Goal: Transaction & Acquisition: Purchase product/service

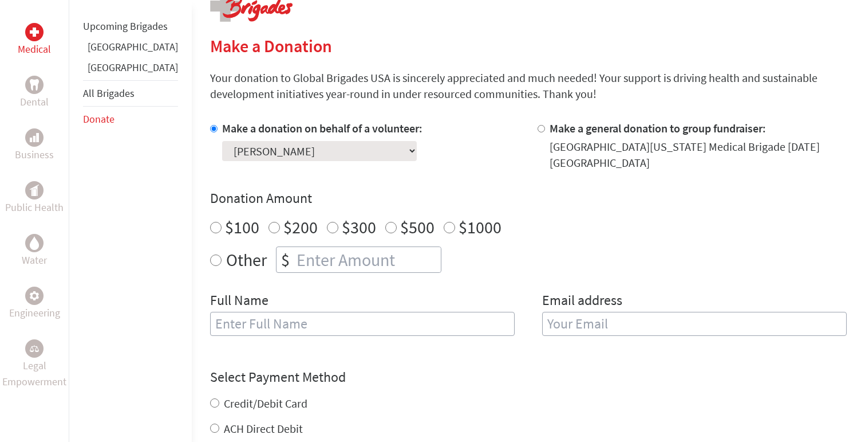
scroll to position [253, 0]
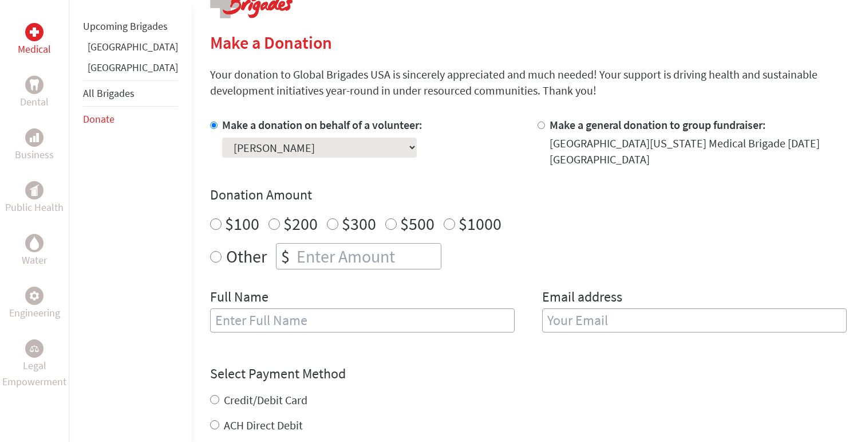
radio input "true"
click at [296, 255] on input "number" at bounding box center [367, 255] width 147 height 25
type input "2340"
click at [491, 273] on div "Make a donation on behalf of a volunteer: Select a volunteer... [PERSON_NAME] […" at bounding box center [528, 231] width 637 height 229
click at [348, 321] on input "text" at bounding box center [362, 320] width 305 height 24
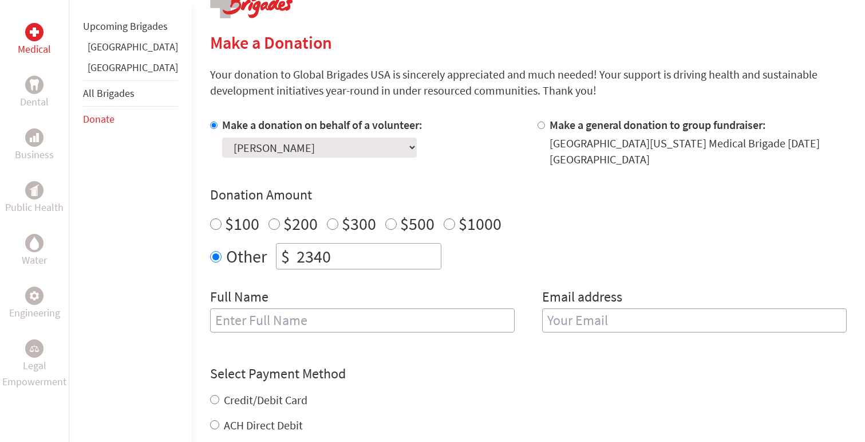
type input "[PERSON_NAME]"
click at [622, 316] on input "email" at bounding box center [694, 320] width 305 height 24
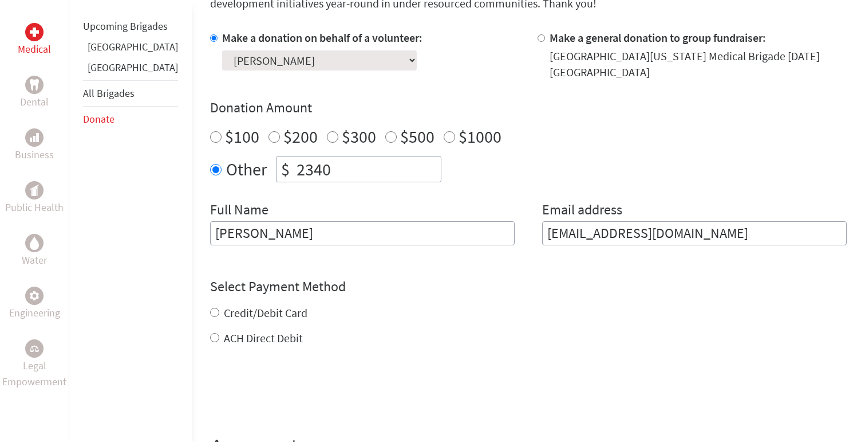
scroll to position [347, 0]
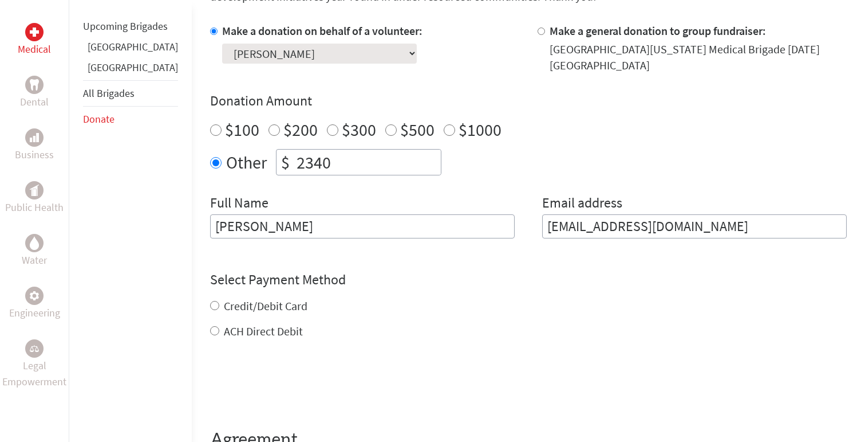
type input "[EMAIL_ADDRESS][DOMAIN_NAME]"
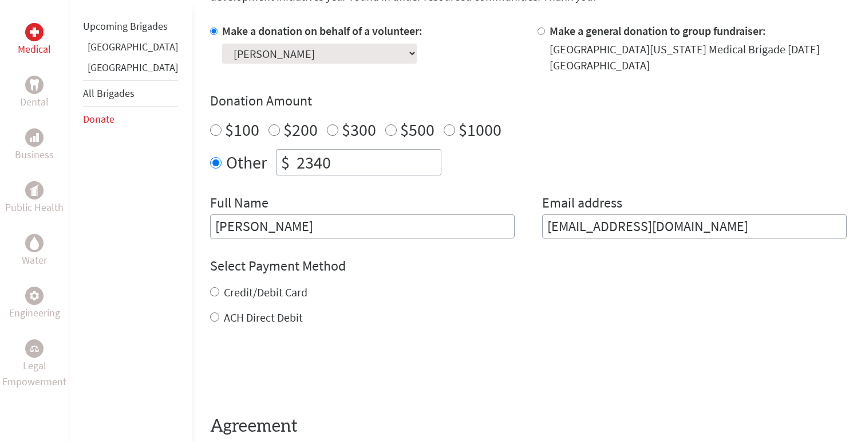
click at [254, 296] on div "Select Payment Method NOTE: American Express is not accepted. Please proceed no…" at bounding box center [528, 291] width 637 height 69
click at [255, 296] on label "Credit/Debit Card" at bounding box center [266, 292] width 84 height 14
click at [219, 296] on input "Credit/Debit Card" at bounding box center [214, 291] width 9 height 9
radio input "true"
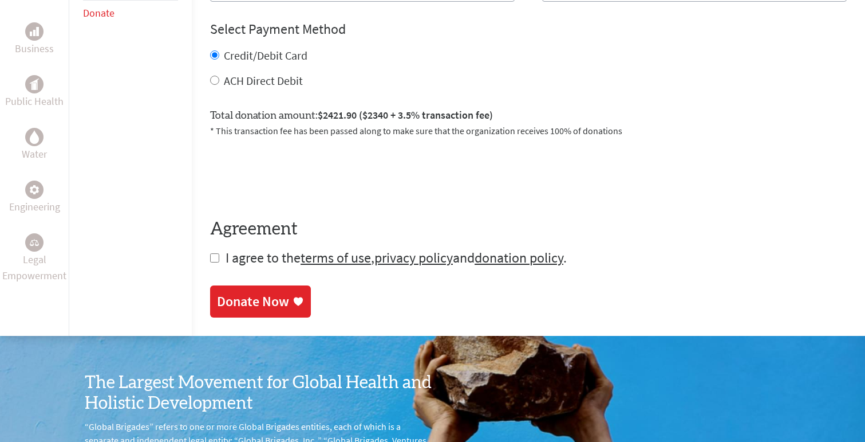
scroll to position [591, 0]
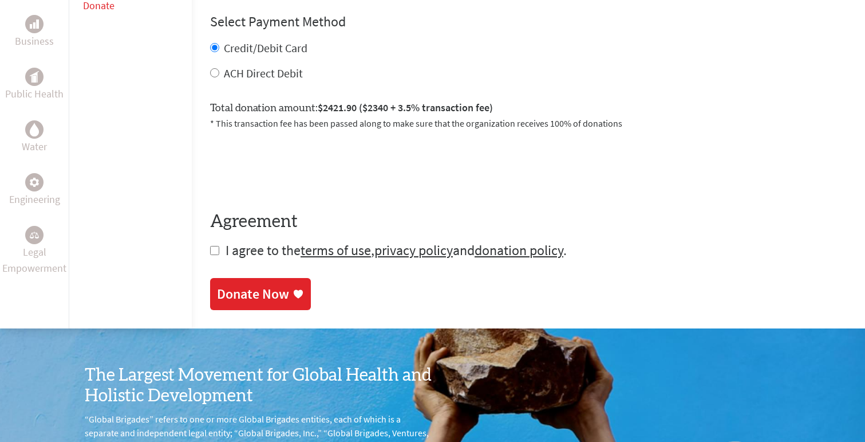
click at [210, 247] on input "checkbox" at bounding box center [214, 250] width 9 height 9
checkbox input "true"
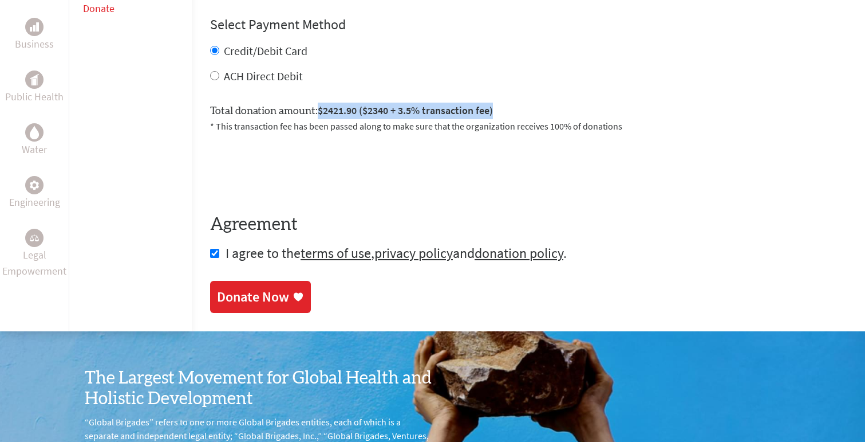
drag, startPoint x: 285, startPoint y: 108, endPoint x: 501, endPoint y: 108, distance: 215.9
click at [501, 108] on div "Total donation amount: $2421.90 ($2340 + 3.5% transaction fee) * This transacti…" at bounding box center [528, 113] width 637 height 40
drag, startPoint x: 286, startPoint y: 110, endPoint x: 475, endPoint y: 116, distance: 189.7
click at [476, 115] on div "Total donation amount: $2421.90 ($2340 + 3.5% transaction fee) * This transacti…" at bounding box center [528, 113] width 637 height 40
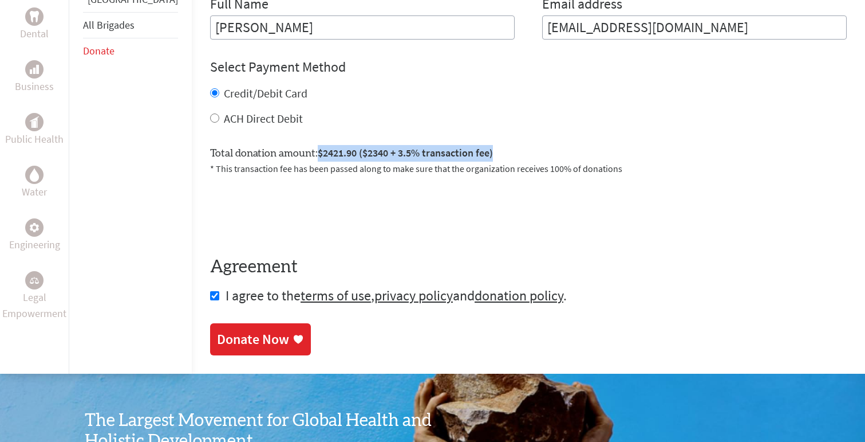
scroll to position [538, 0]
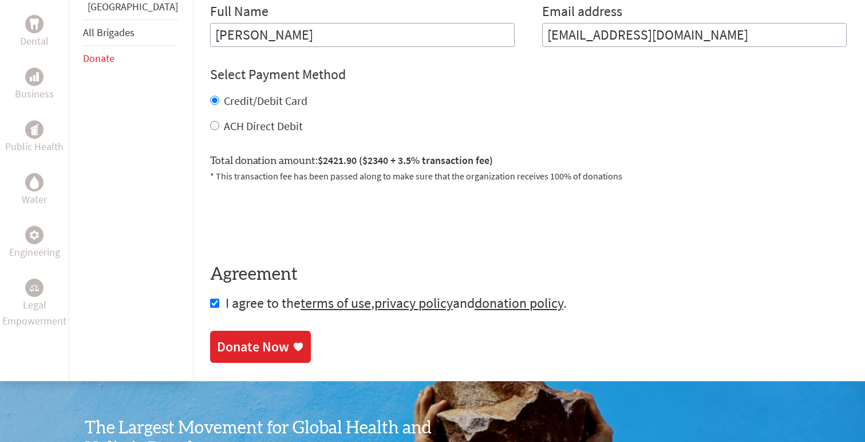
click at [241, 125] on label "ACH Direct Debit" at bounding box center [263, 126] width 79 height 14
click at [219, 125] on input "ACH Direct Debit" at bounding box center [214, 125] width 9 height 9
radio input "true"
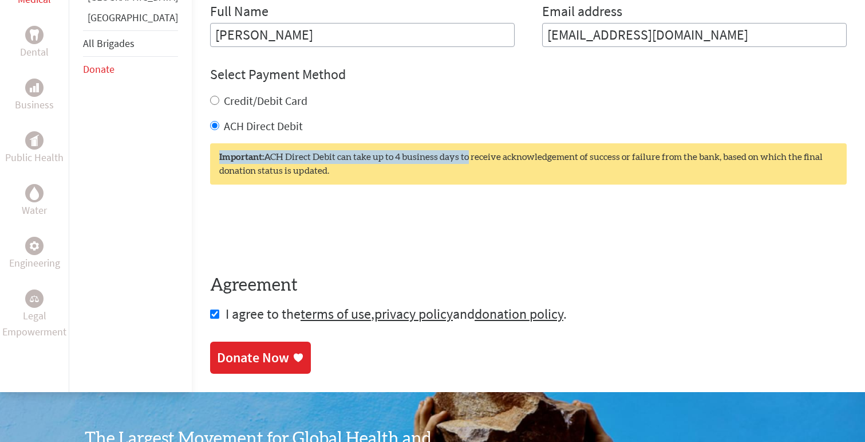
drag, startPoint x: 227, startPoint y: 148, endPoint x: 433, endPoint y: 161, distance: 206.0
click at [433, 161] on div "Important: ACH Direct Debit can take up to 4 business days to receive acknowled…" at bounding box center [528, 163] width 637 height 41
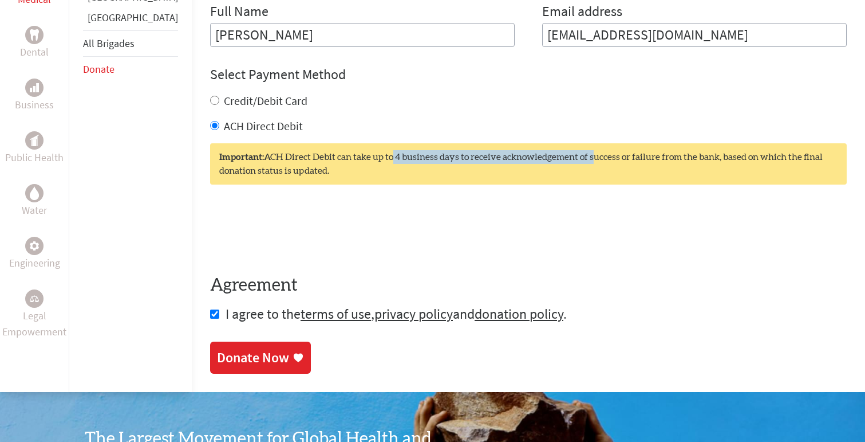
drag, startPoint x: 361, startPoint y: 154, endPoint x: 560, endPoint y: 161, distance: 198.3
click at [560, 161] on div "Important: ACH Direct Debit can take up to 4 business days to receive acknowled…" at bounding box center [528, 163] width 637 height 41
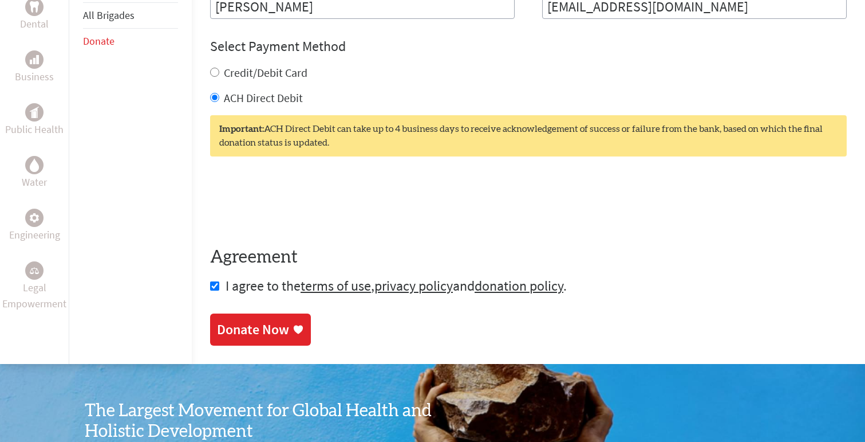
scroll to position [603, 0]
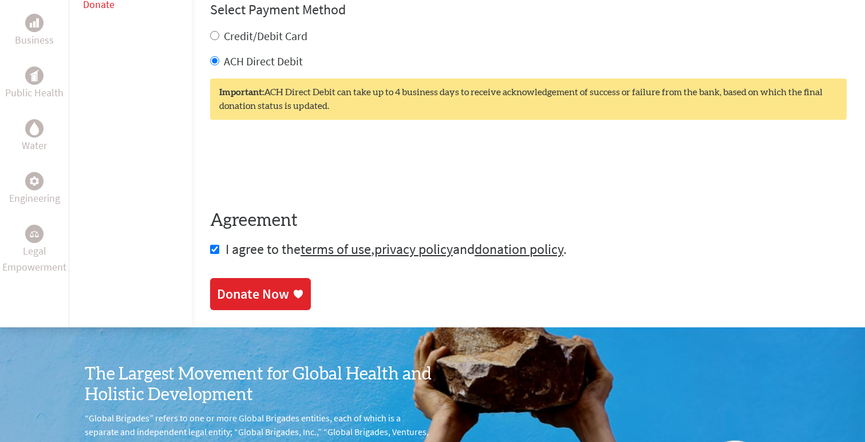
click at [236, 296] on div "Donate Now" at bounding box center [253, 294] width 72 height 18
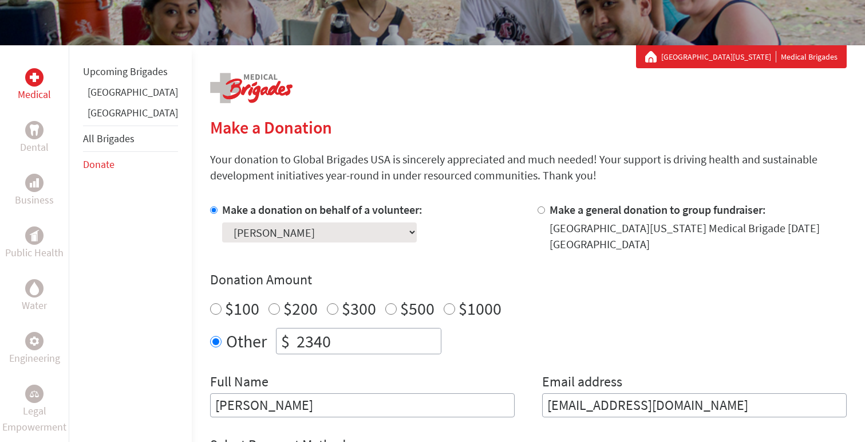
scroll to position [185, 0]
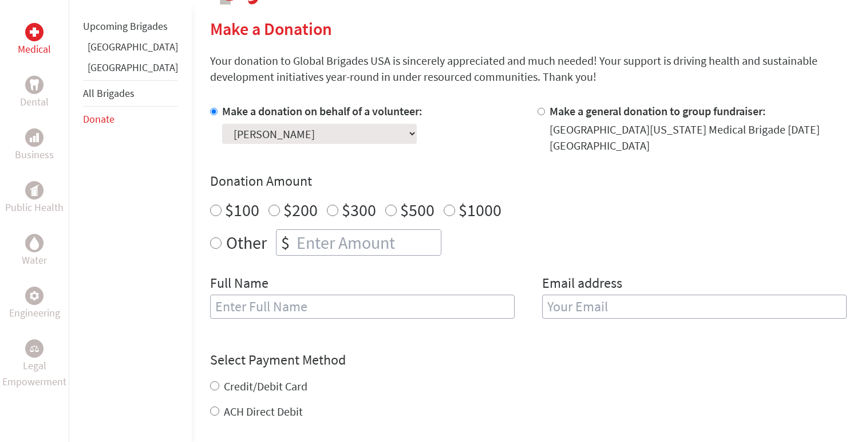
scroll to position [283, 0]
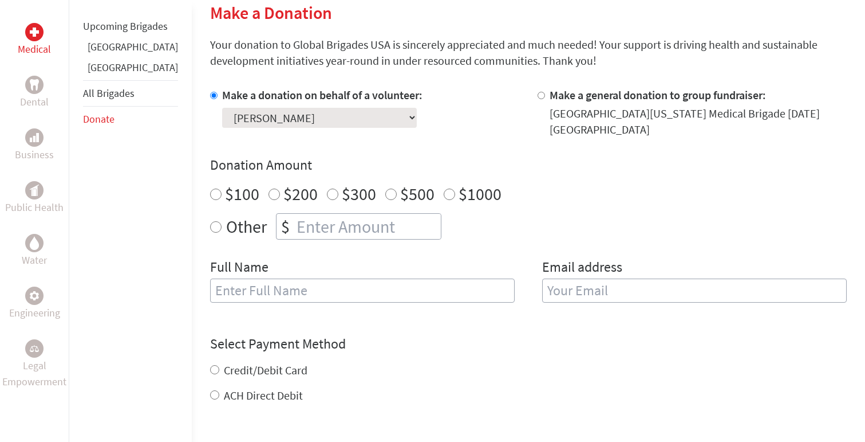
radio input "true"
click at [326, 225] on input "number" at bounding box center [367, 226] width 147 height 25
type input "2340"
click at [483, 211] on div "Donation Amount $100 $200 $300 $500 $1000 Other $ 2340" at bounding box center [528, 198] width 637 height 84
click at [350, 286] on input "text" at bounding box center [362, 290] width 305 height 24
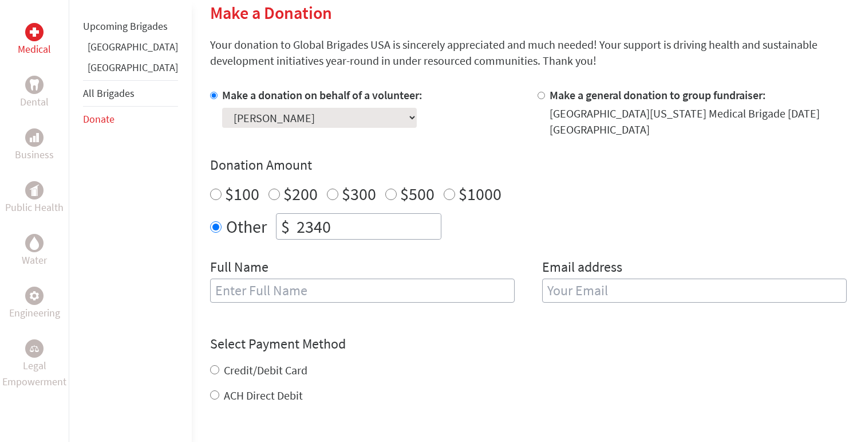
type input "[PERSON_NAME]"
click at [576, 312] on div "Email address" at bounding box center [694, 287] width 305 height 58
click at [576, 302] on div "Email address" at bounding box center [694, 287] width 305 height 58
click at [571, 298] on input "email" at bounding box center [694, 290] width 305 height 24
type input "[EMAIL_ADDRESS][DOMAIN_NAME]"
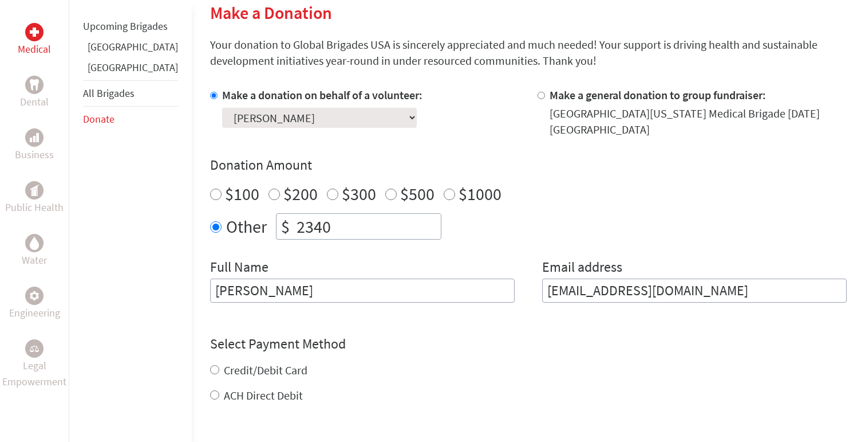
click at [544, 334] on form "Make a donation on behalf of a volunteer: Select a volunteer... Avery Tysinger …" at bounding box center [528, 314] width 637 height 455
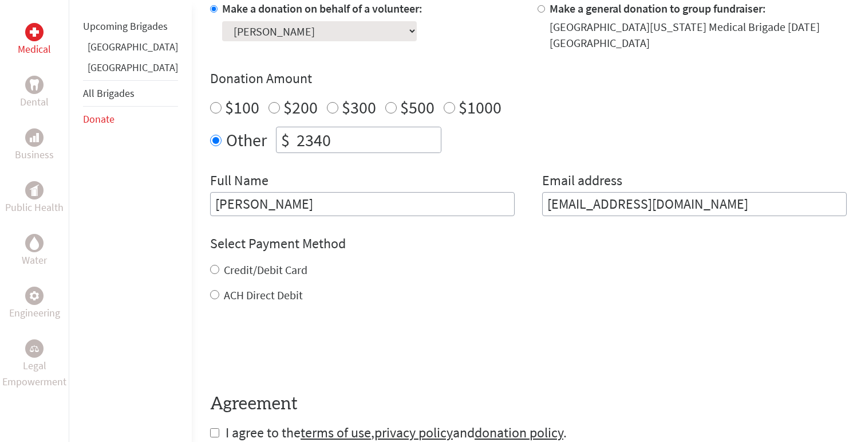
scroll to position [376, 0]
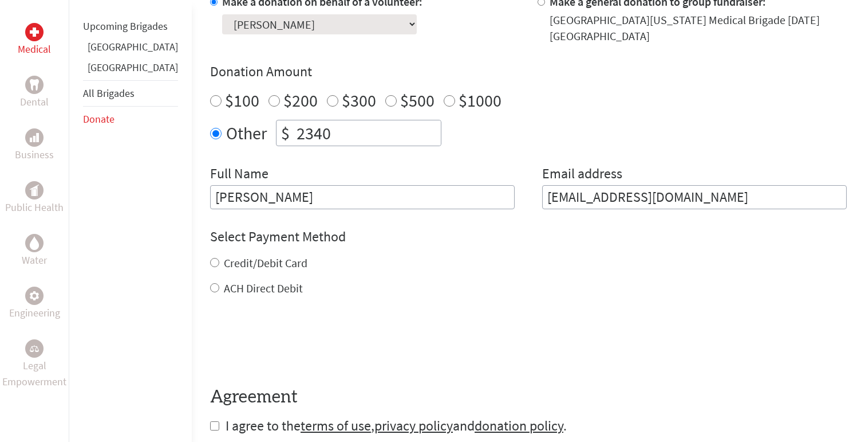
click at [244, 271] on div "Credit/Debit Card ACH Direct Debit" at bounding box center [528, 275] width 637 height 41
click at [232, 263] on label "Credit/Debit Card" at bounding box center [266, 262] width 84 height 14
click at [219, 263] on input "Credit/Debit Card" at bounding box center [214, 262] width 9 height 9
radio input "true"
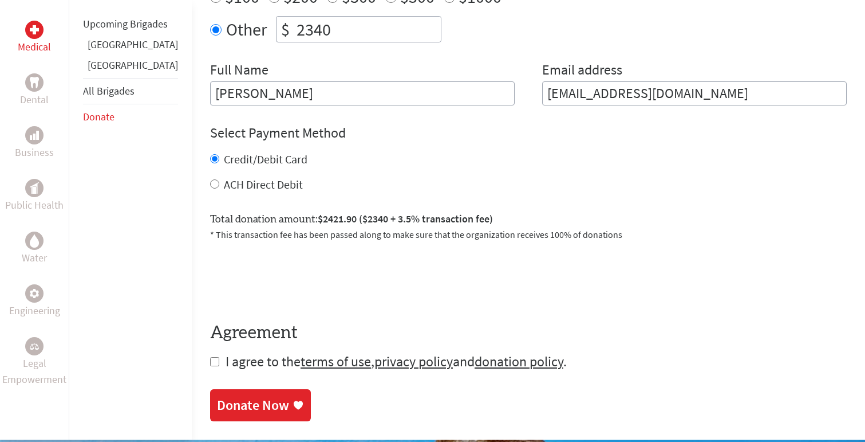
scroll to position [515, 0]
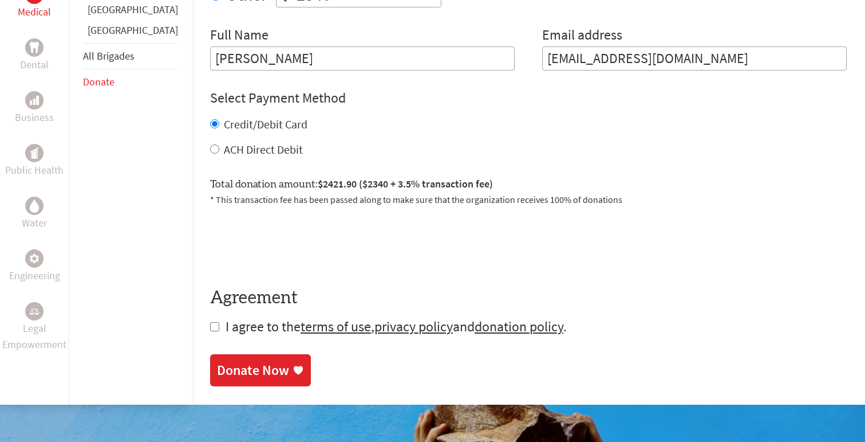
click at [210, 325] on input "checkbox" at bounding box center [214, 326] width 9 height 9
checkbox input "true"
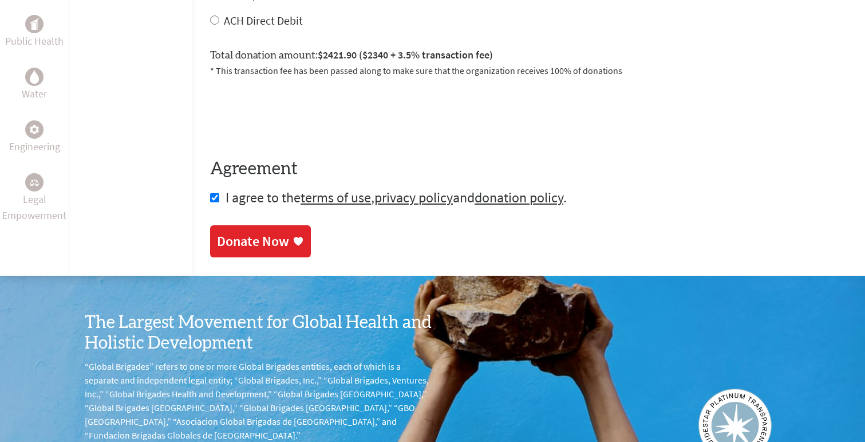
scroll to position [642, 0]
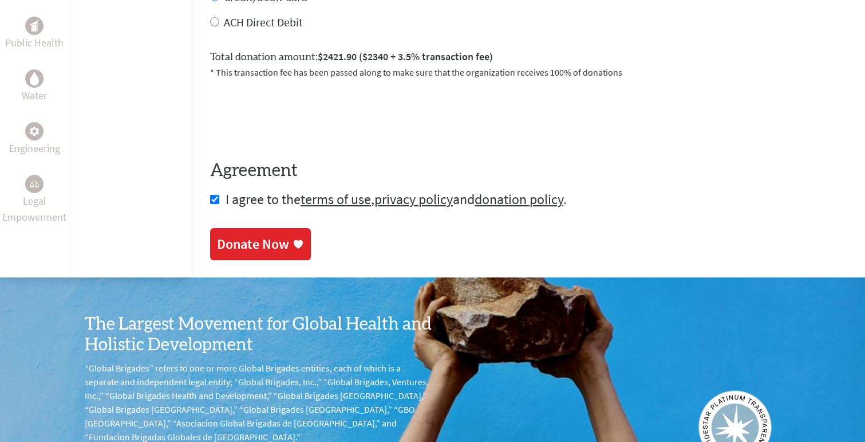
click at [238, 239] on div "Donate Now" at bounding box center [253, 244] width 72 height 18
